Goal: Communication & Community: Ask a question

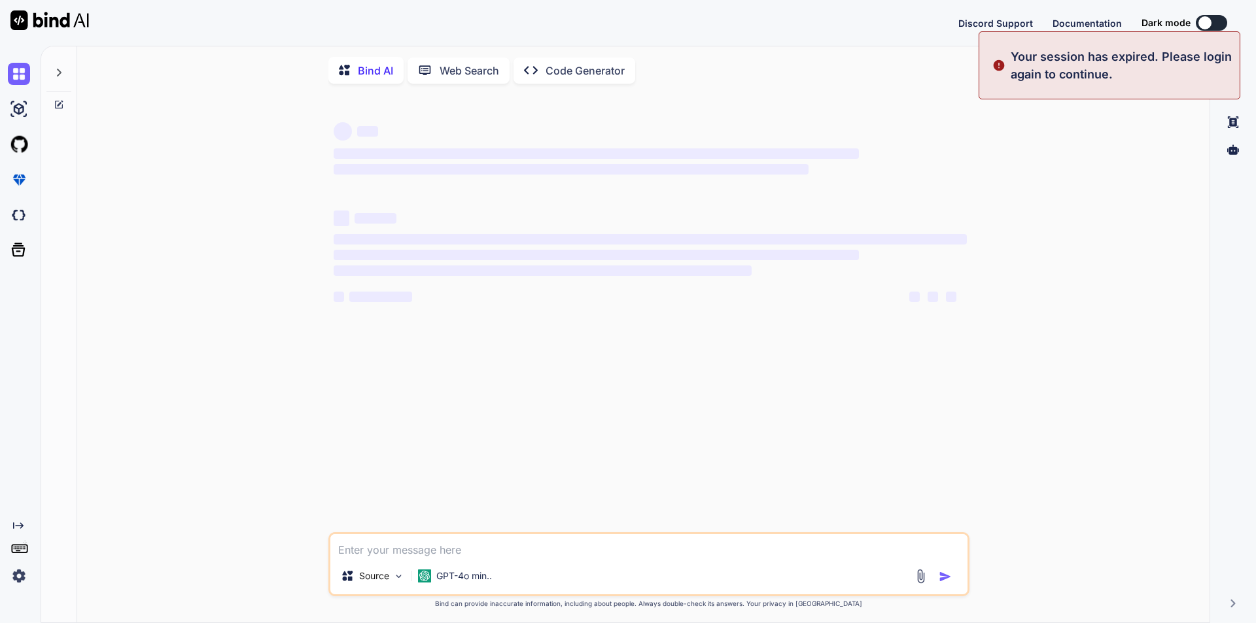
type textarea "x"
